Goal: Find specific page/section: Find specific page/section

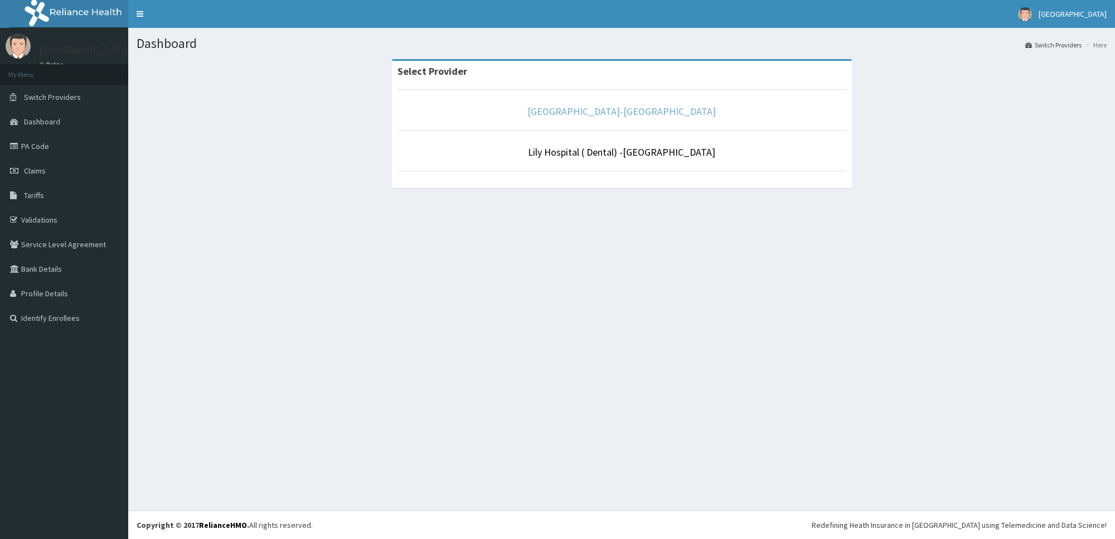
click at [626, 110] on link "[GEOGRAPHIC_DATA]-[GEOGRAPHIC_DATA]" at bounding box center [622, 111] width 188 height 13
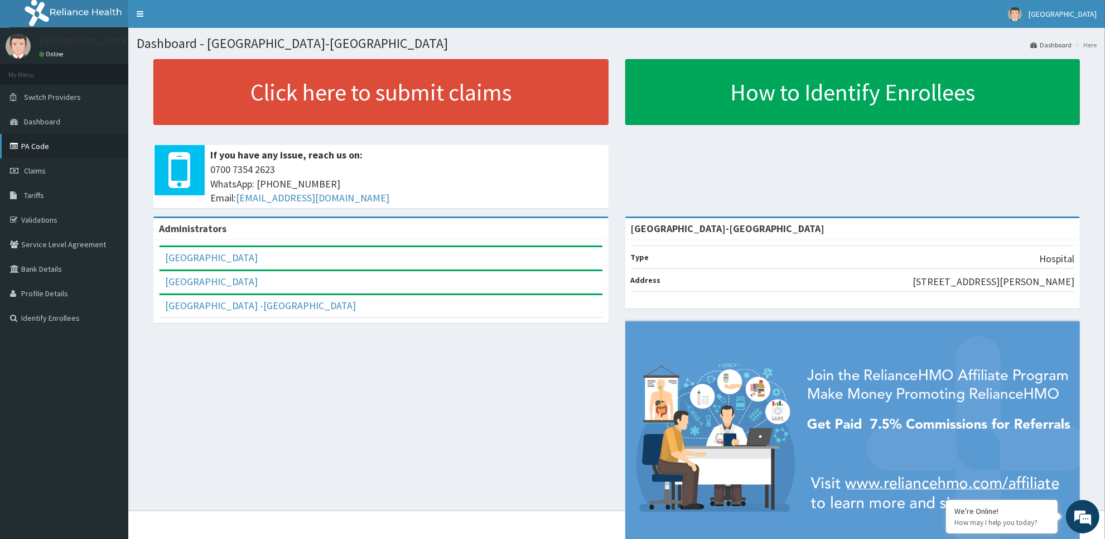
click at [51, 152] on link "PA Code" at bounding box center [64, 146] width 128 height 25
